Goal: Transaction & Acquisition: Purchase product/service

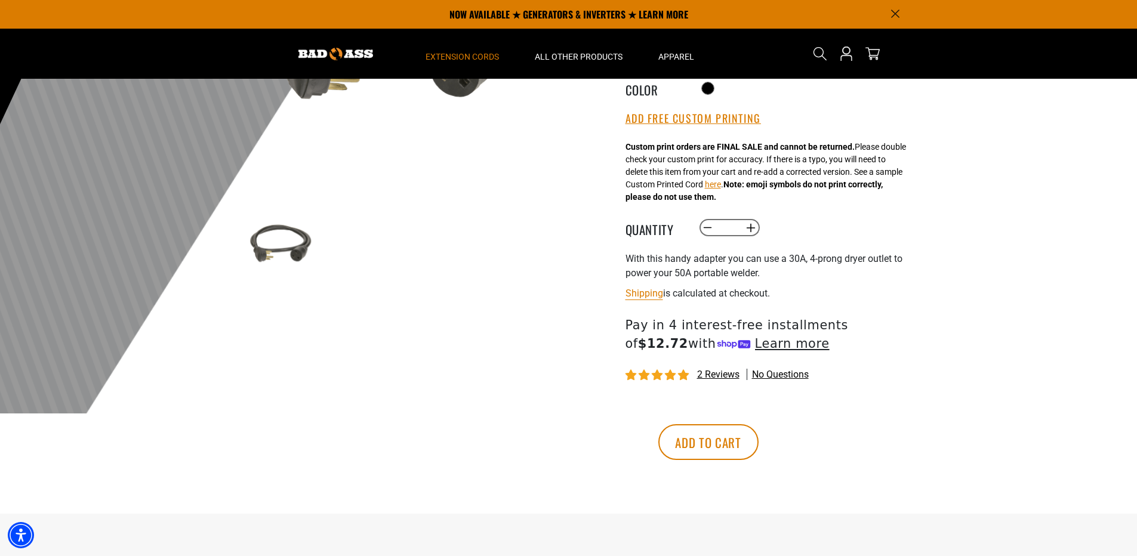
scroll to position [239, 0]
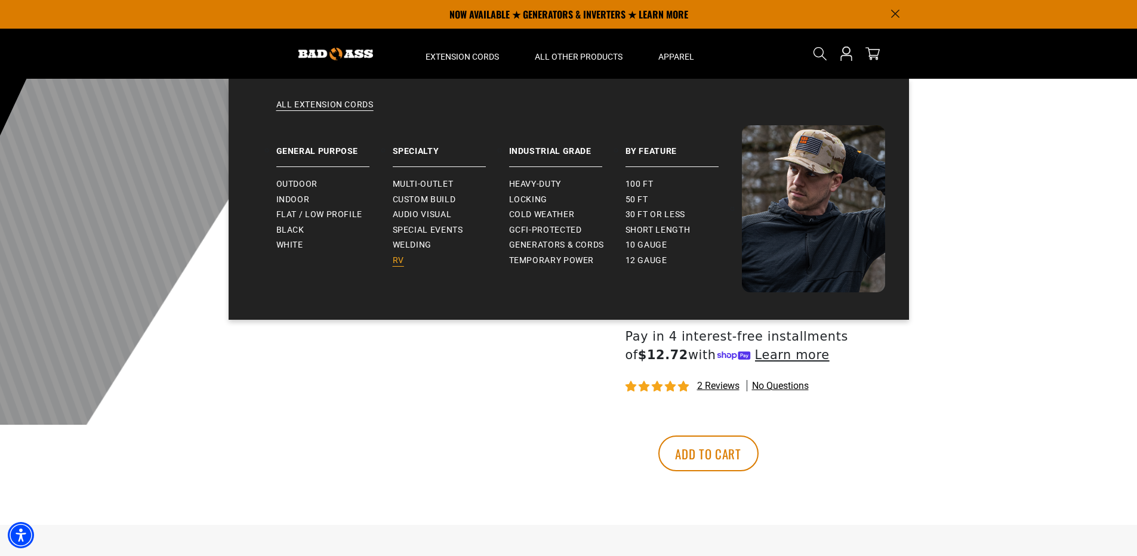
click at [393, 260] on span "RV" at bounding box center [398, 260] width 11 height 11
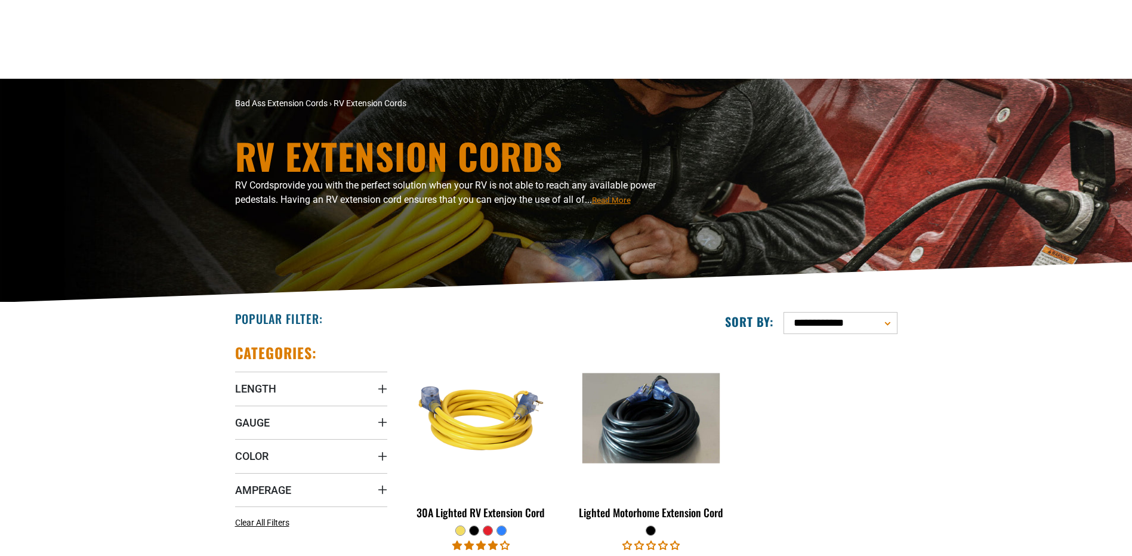
scroll to position [298, 0]
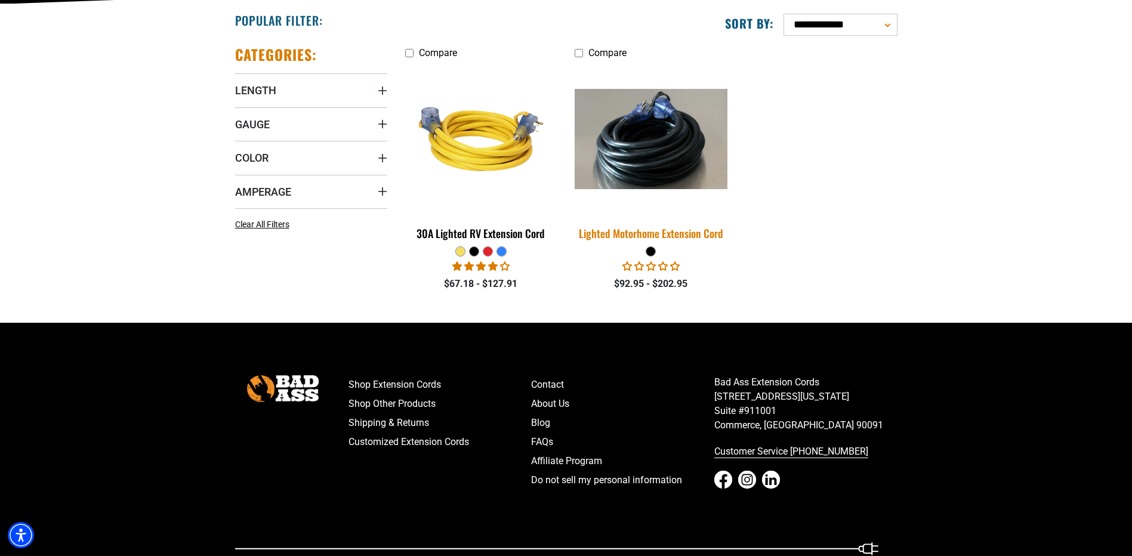
click at [654, 172] on img at bounding box center [651, 139] width 167 height 100
